Goal: Information Seeking & Learning: Learn about a topic

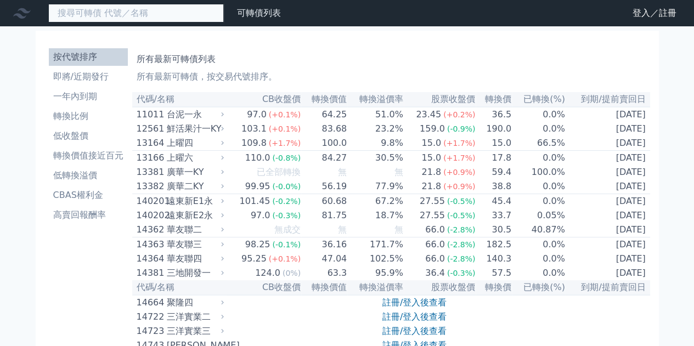
click at [142, 6] on input at bounding box center [136, 13] width 176 height 19
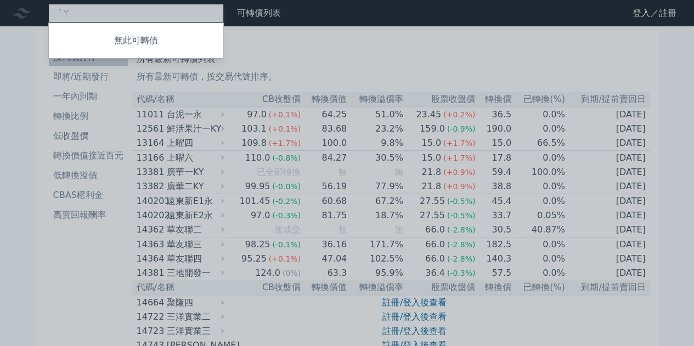
type input "ˊ"
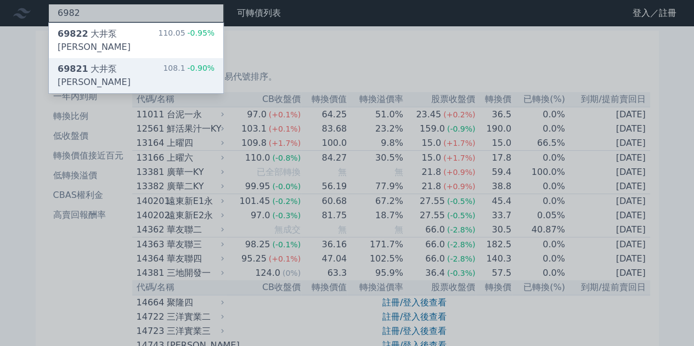
type input "6982"
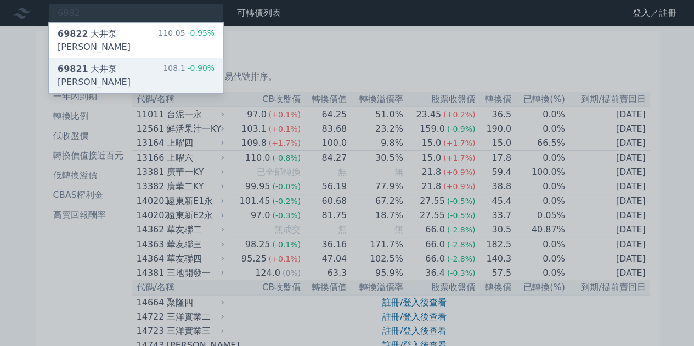
click at [162, 59] on div "69821 大井泵浦一 108.1 -0.90%" at bounding box center [136, 75] width 175 height 35
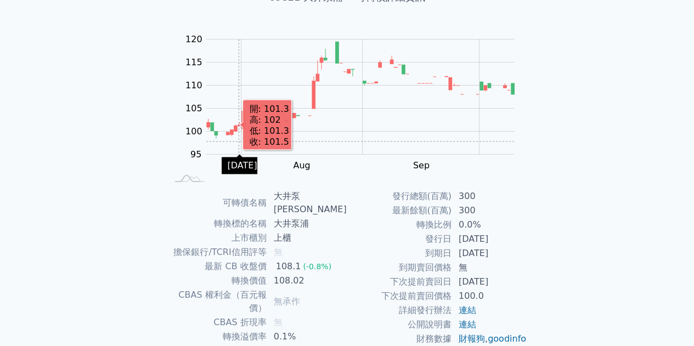
scroll to position [91, 0]
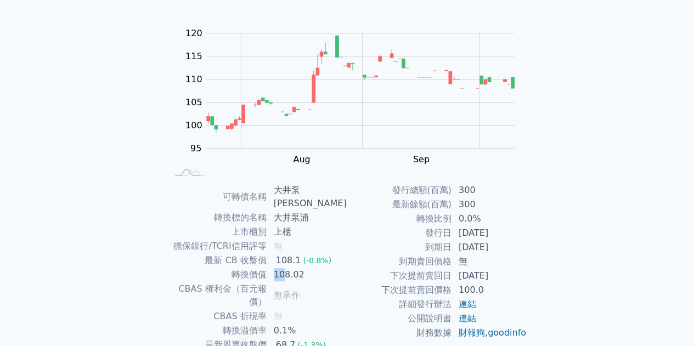
drag, startPoint x: 278, startPoint y: 262, endPoint x: 340, endPoint y: 267, distance: 62.3
click at [340, 268] on td "108.02" at bounding box center [307, 275] width 80 height 14
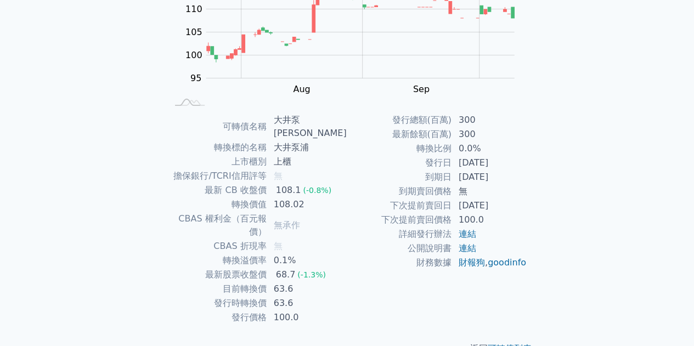
drag, startPoint x: 332, startPoint y: 278, endPoint x: 345, endPoint y: 282, distance: 13.7
click at [336, 296] on td "63.6" at bounding box center [307, 303] width 80 height 14
click at [345, 296] on td "63.6" at bounding box center [307, 303] width 80 height 14
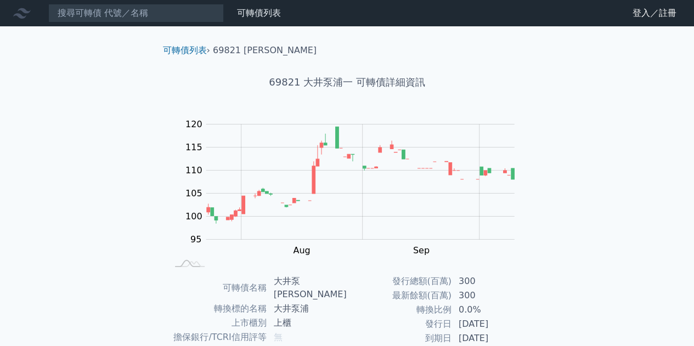
click at [123, 2] on nav "可轉債列表 財務數據 可轉債列表 財務數據 登入／註冊 登入／註冊" at bounding box center [347, 13] width 694 height 26
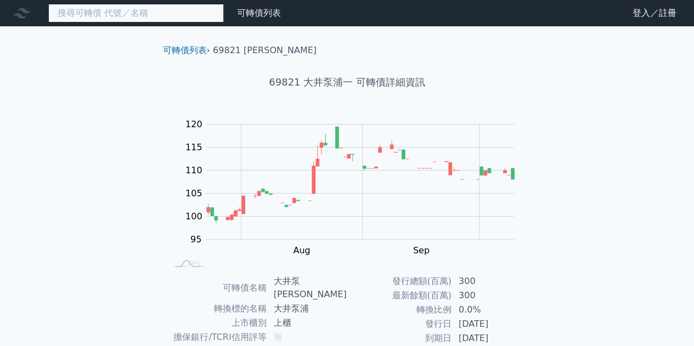
click at [101, 9] on input at bounding box center [136, 13] width 176 height 19
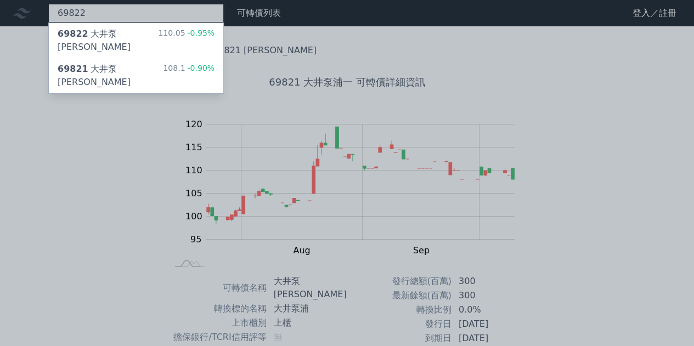
type input "69822"
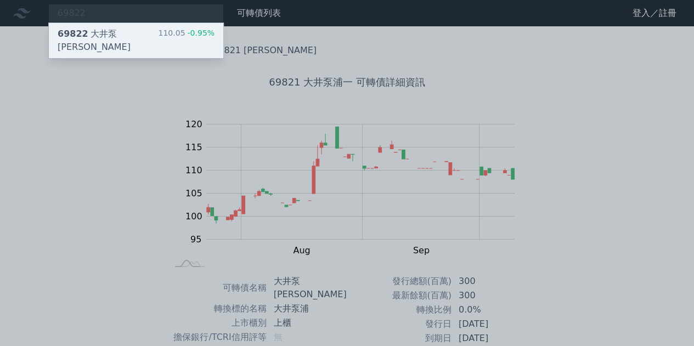
click at [190, 36] on span "-0.95%" at bounding box center [200, 33] width 30 height 9
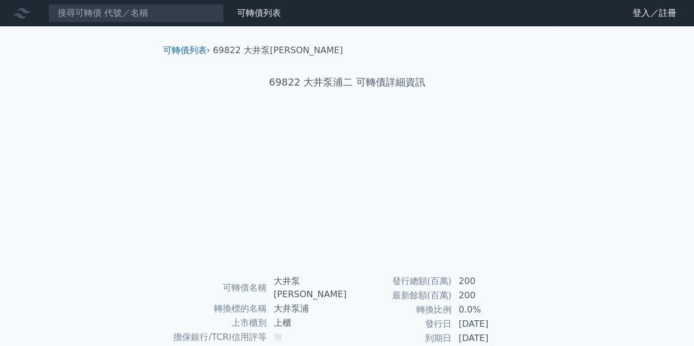
scroll to position [161, 0]
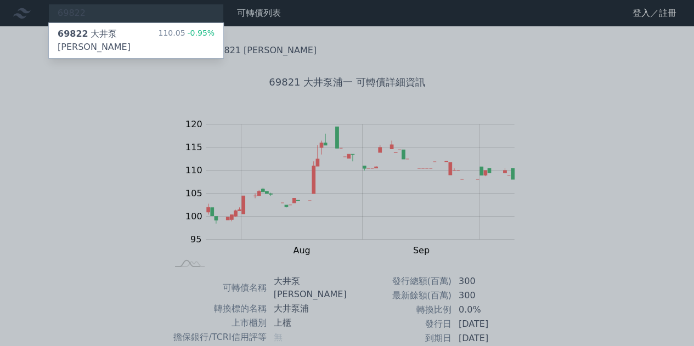
click at [127, 213] on div at bounding box center [347, 173] width 694 height 346
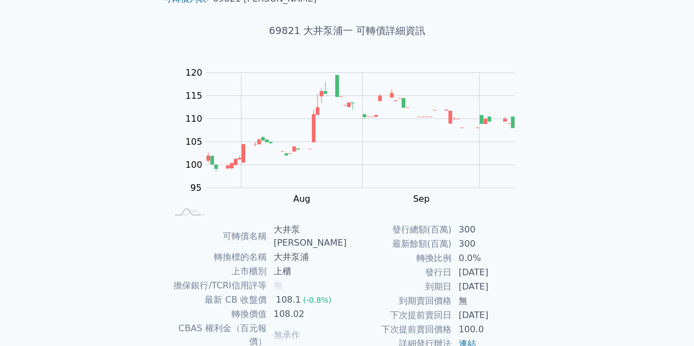
scroll to position [161, 0]
